Goal: Information Seeking & Learning: Learn about a topic

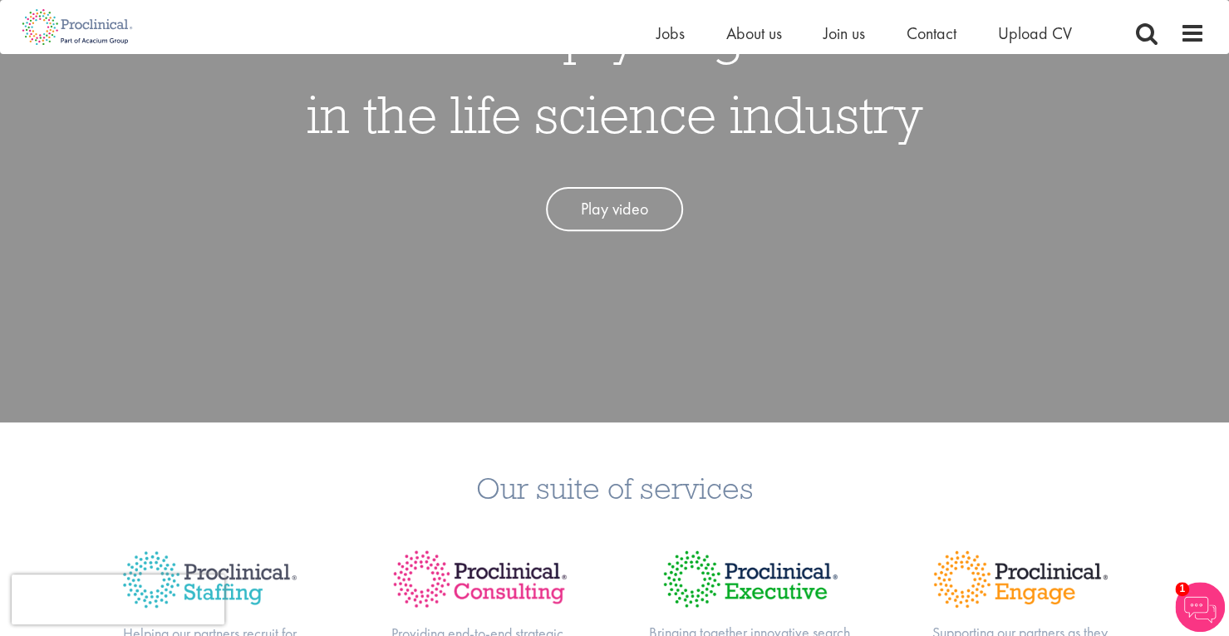
scroll to position [194, 0]
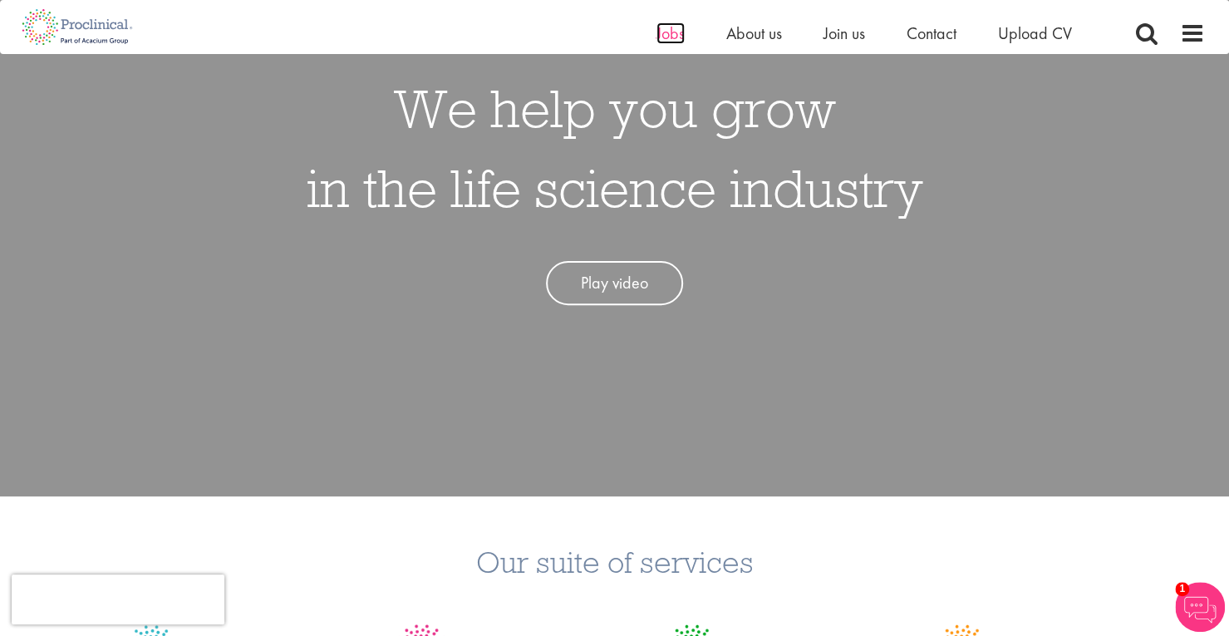
click at [673, 34] on span "Jobs" at bounding box center [671, 33] width 28 height 22
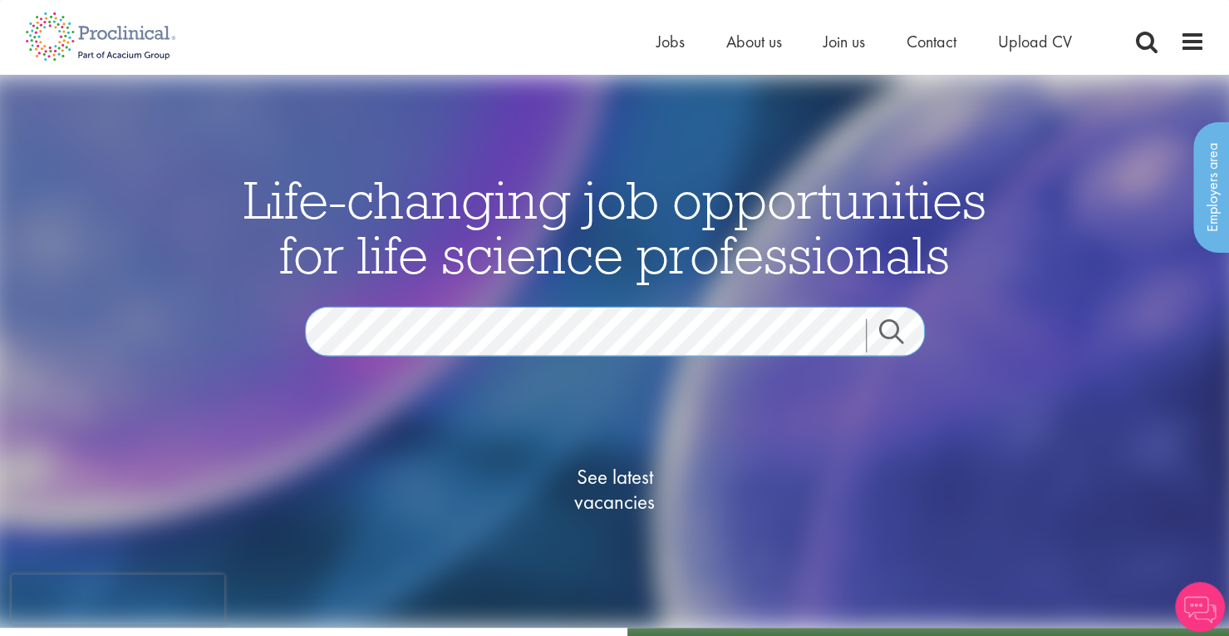
click at [264, 288] on div "Life-changing job opportunities for life science professionals Jobs Search See …" at bounding box center [614, 378] width 831 height 415
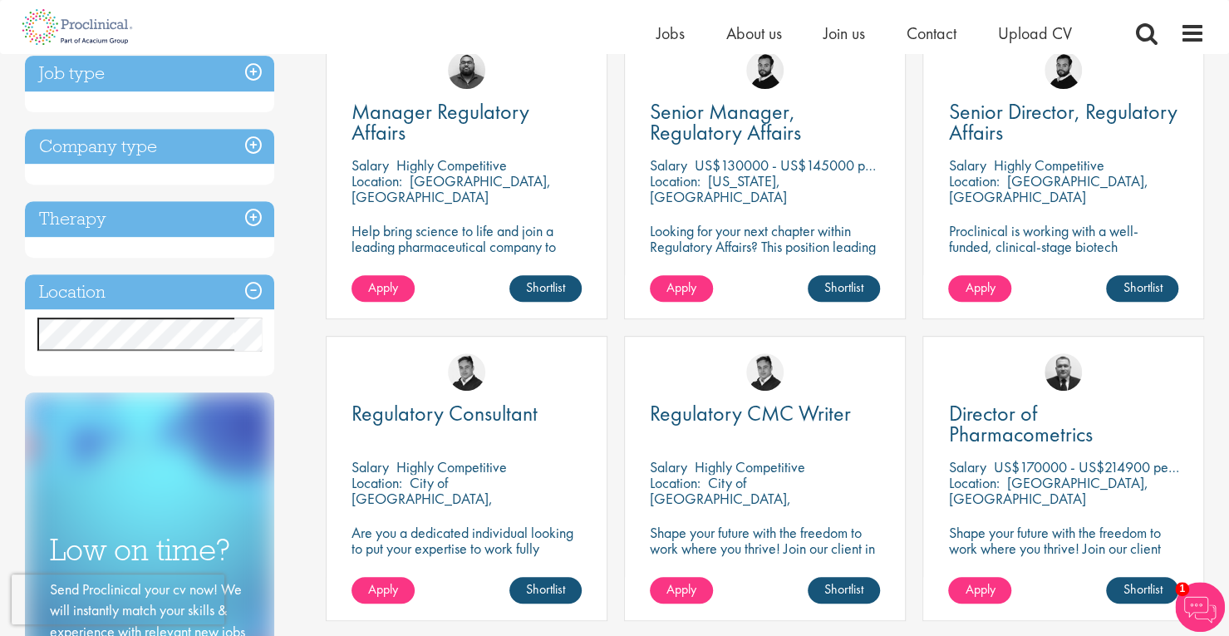
scroll to position [194, 0]
